Goal: Information Seeking & Learning: Learn about a topic

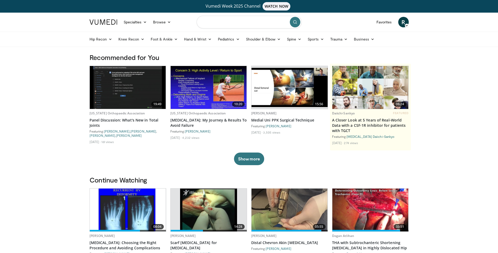
click at [226, 22] on input "Search topics, interventions" at bounding box center [249, 22] width 105 height 13
type input "****"
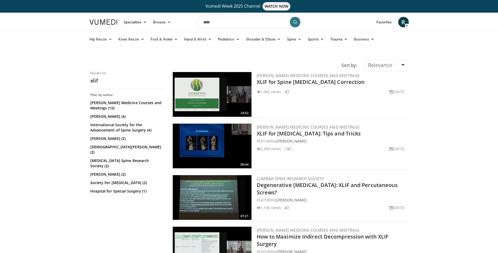
click at [219, 93] on img at bounding box center [212, 94] width 79 height 45
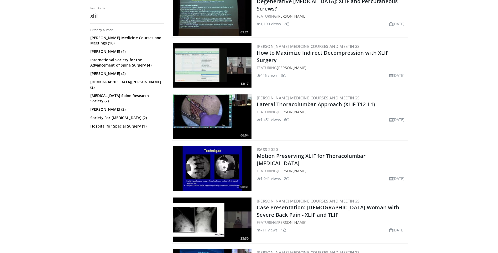
scroll to position [184, 0]
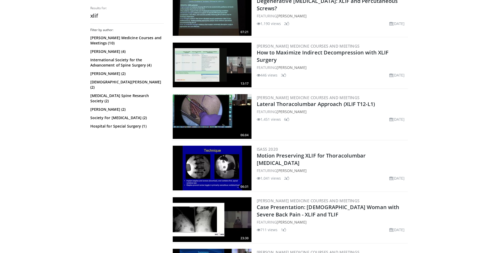
click at [205, 116] on img at bounding box center [212, 116] width 79 height 45
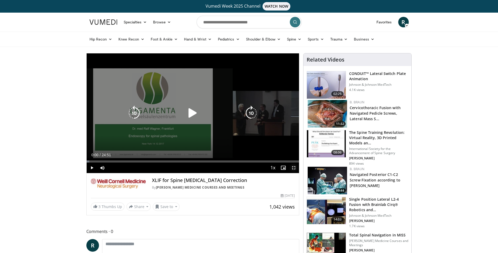
drag, startPoint x: 296, startPoint y: 168, endPoint x: 297, endPoint y: 187, distance: 19.5
click at [296, 168] on span "Video Player" at bounding box center [294, 167] width 11 height 11
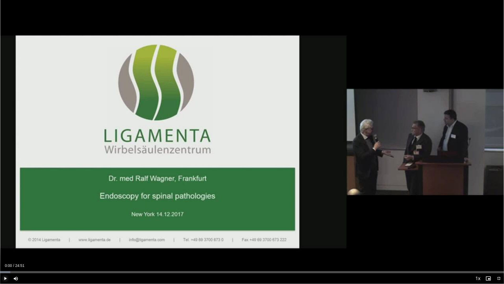
click at [4, 252] on span "Video Player" at bounding box center [5, 278] width 11 height 11
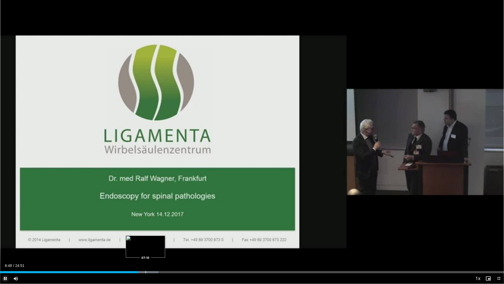
click at [146, 252] on div "Progress Bar" at bounding box center [146, 272] width 1 height 2
click at [151, 252] on div "Progress Bar" at bounding box center [151, 272] width 1 height 2
click at [160, 252] on div "Progress Bar" at bounding box center [160, 272] width 1 height 2
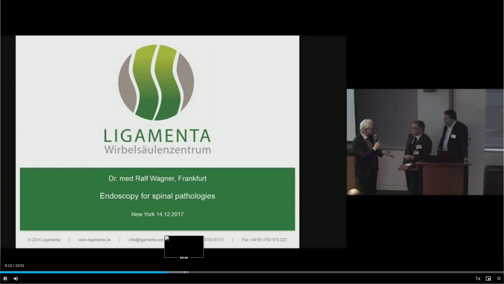
click at [184, 252] on div "Loaded : 37.48% 08:13 09:04" at bounding box center [252, 270] width 504 height 5
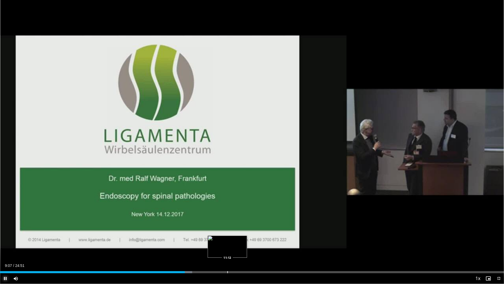
click at [228, 252] on div "Progress Bar" at bounding box center [227, 272] width 1 height 2
click at [247, 252] on div "Progress Bar" at bounding box center [247, 272] width 1 height 2
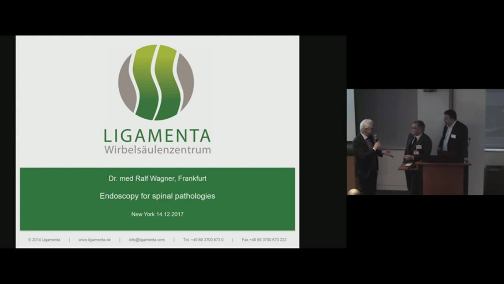
click at [268, 252] on video-js "**********" at bounding box center [252, 142] width 504 height 284
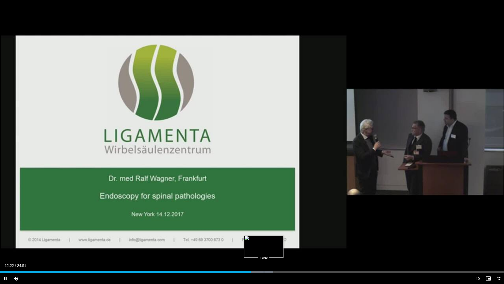
click at [264, 252] on div "Progress Bar" at bounding box center [264, 272] width 1 height 2
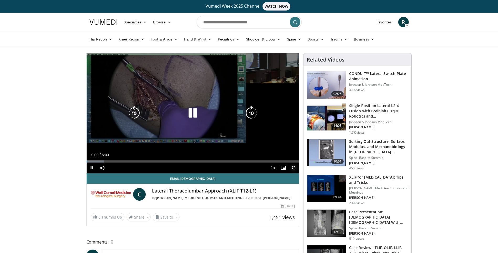
drag, startPoint x: 295, startPoint y: 168, endPoint x: 296, endPoint y: 188, distance: 19.5
click at [295, 168] on span "Video Player" at bounding box center [294, 167] width 11 height 11
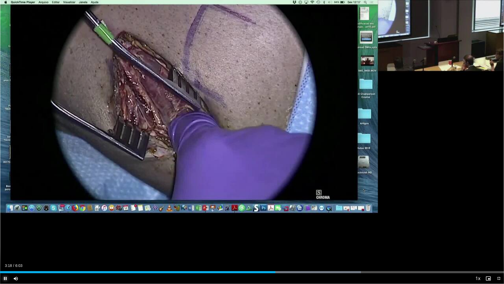
click at [6, 252] on span "Video Player" at bounding box center [5, 278] width 11 height 11
click at [498, 252] on span "Video Player" at bounding box center [499, 278] width 11 height 11
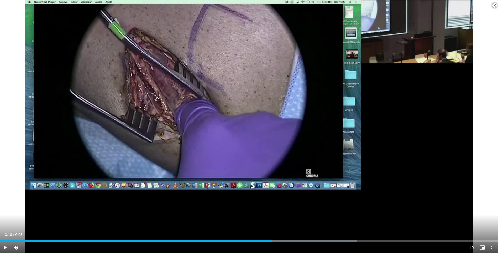
scroll to position [105, 0]
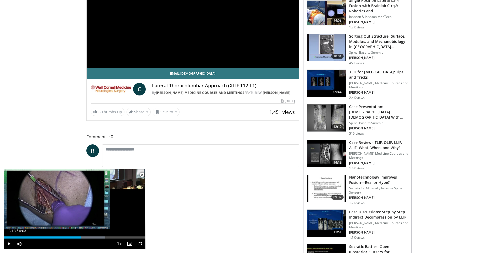
click at [376, 146] on h3 "Case Review - TLIF, OLIF, LLIF, ALIF: What, When, and Why?" at bounding box center [378, 145] width 59 height 11
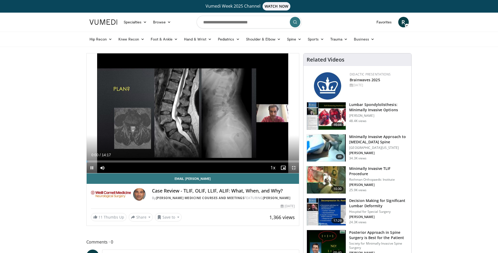
click at [294, 167] on span "Video Player" at bounding box center [294, 167] width 11 height 11
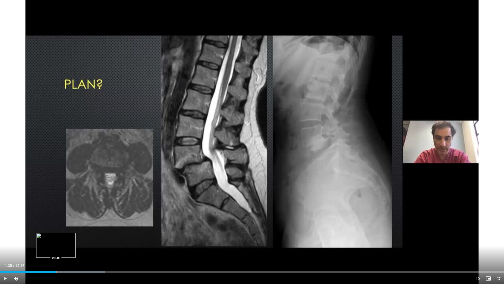
click at [56, 252] on div "Loaded : 20.83% 01:58 01:35" at bounding box center [252, 270] width 504 height 5
click at [46, 252] on div "Loaded : 20.83% 01:35 01:22" at bounding box center [252, 272] width 504 height 2
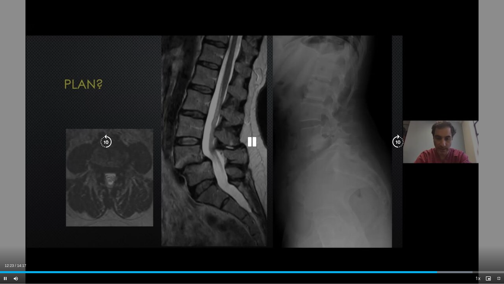
click at [253, 142] on icon "Video Player" at bounding box center [252, 141] width 15 height 15
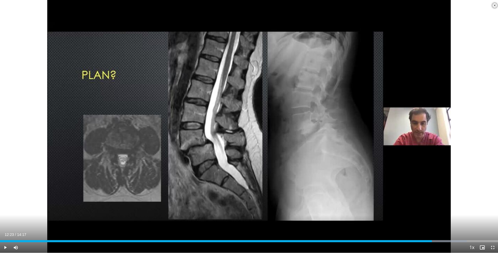
scroll to position [368, 0]
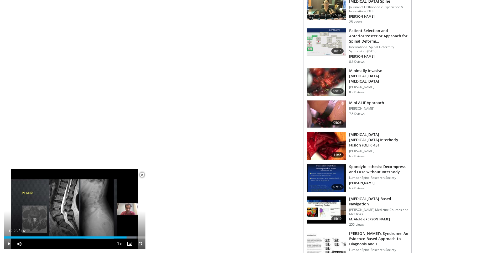
click at [323, 109] on img at bounding box center [326, 113] width 39 height 27
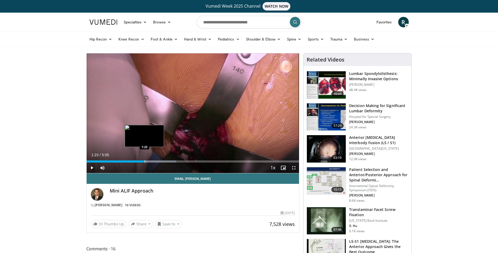
click at [145, 160] on div "Progress Bar" at bounding box center [145, 161] width 1 height 2
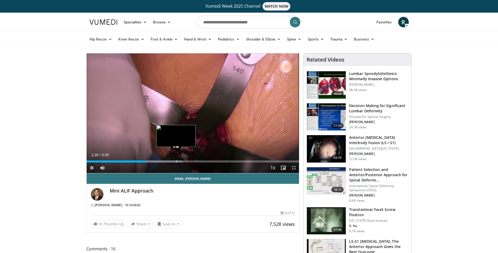
click at [176, 160] on div "Progress Bar" at bounding box center [176, 161] width 1 height 2
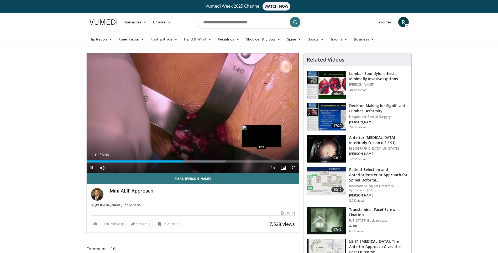
click at [262, 162] on div "Progress Bar" at bounding box center [262, 161] width 1 height 2
